Goal: Navigation & Orientation: Find specific page/section

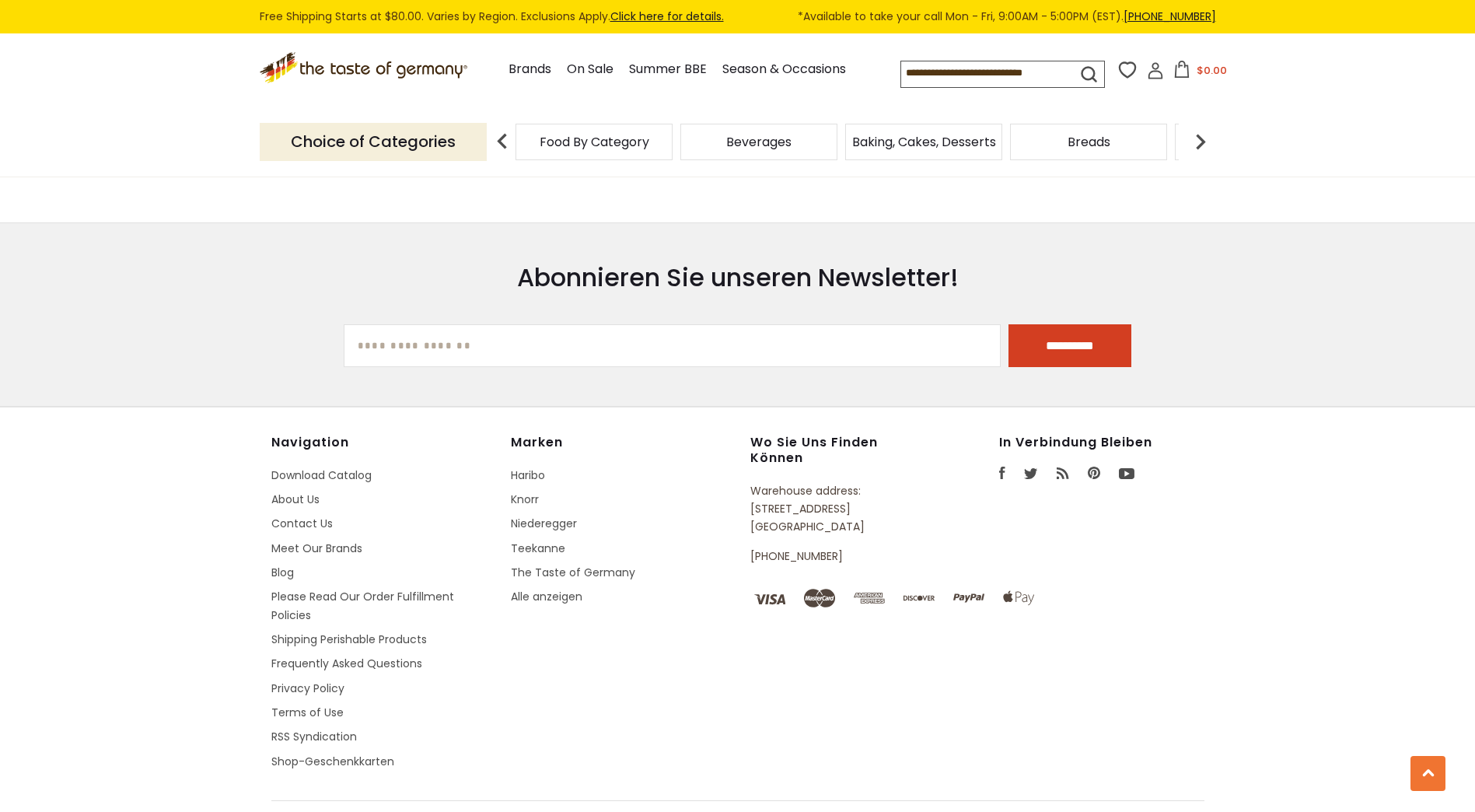
scroll to position [2441, 0]
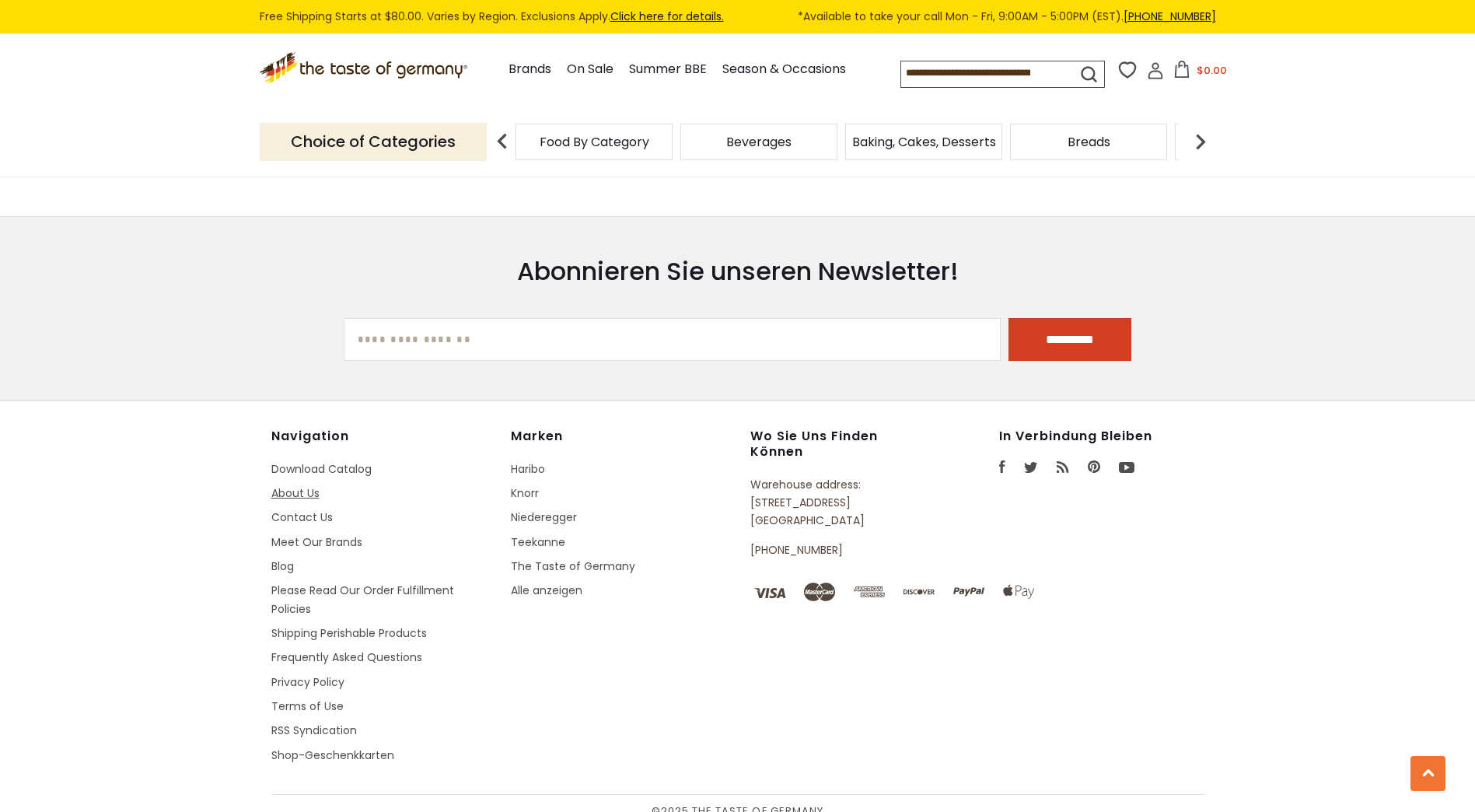
click at [289, 486] on link "About Us" at bounding box center [295, 493] width 48 height 15
